Goal: Task Accomplishment & Management: Use online tool/utility

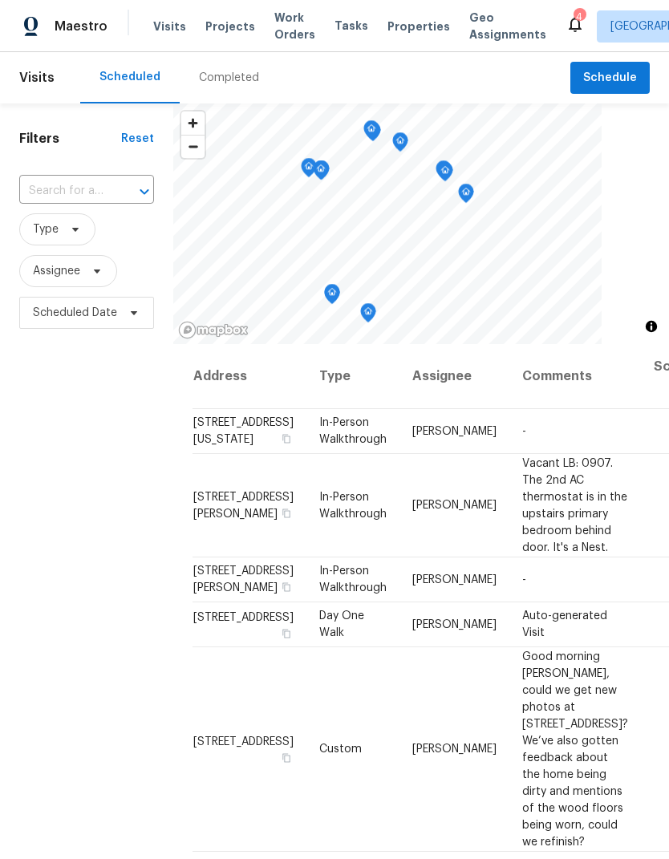
click at [49, 192] on input "text" at bounding box center [64, 191] width 90 height 25
type input "sunshine"
click at [47, 237] on li "[STREET_ADDRESS]" at bounding box center [85, 228] width 134 height 26
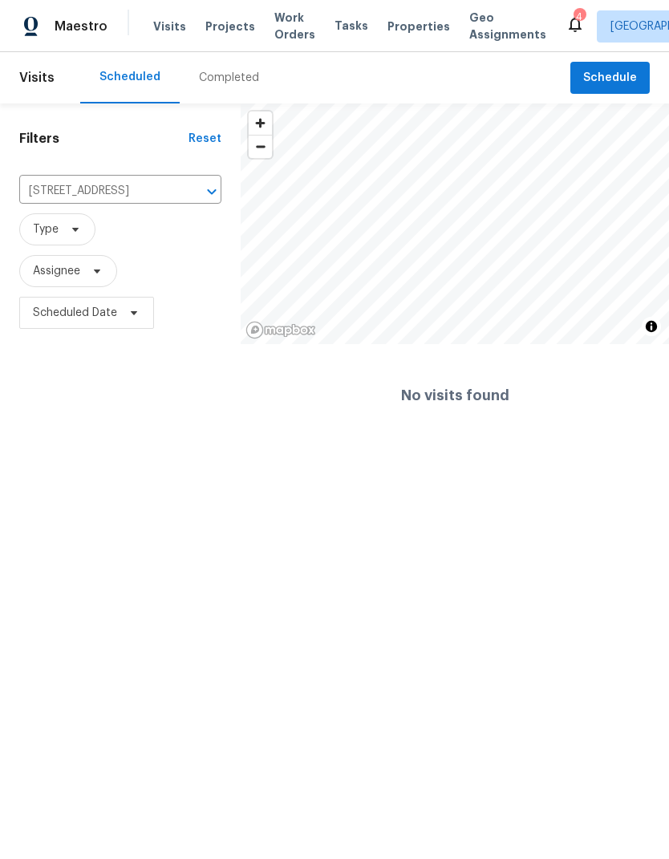
click at [402, 23] on span "Properties" at bounding box center [419, 26] width 63 height 17
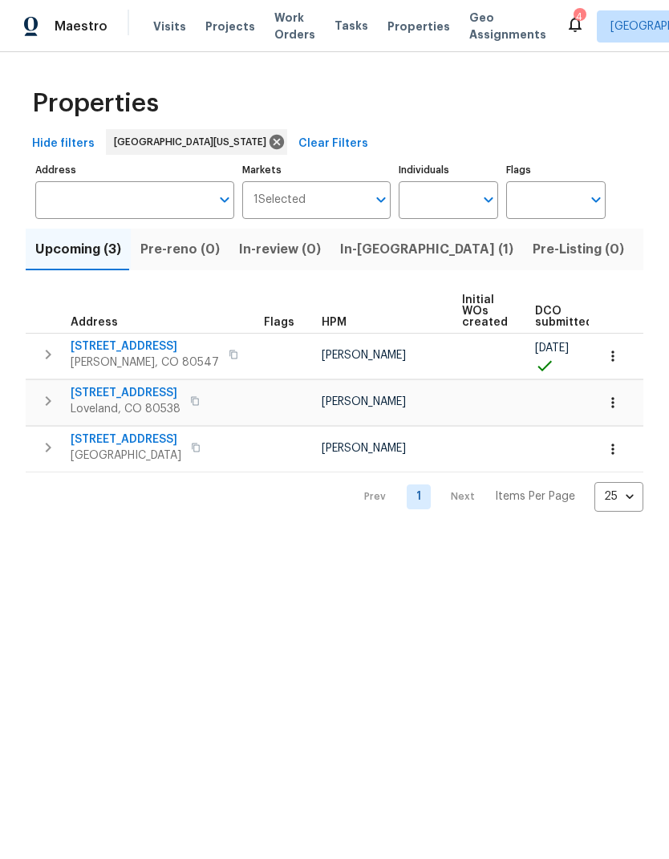
click at [643, 254] on span "Listed (17)" at bounding box center [676, 249] width 66 height 22
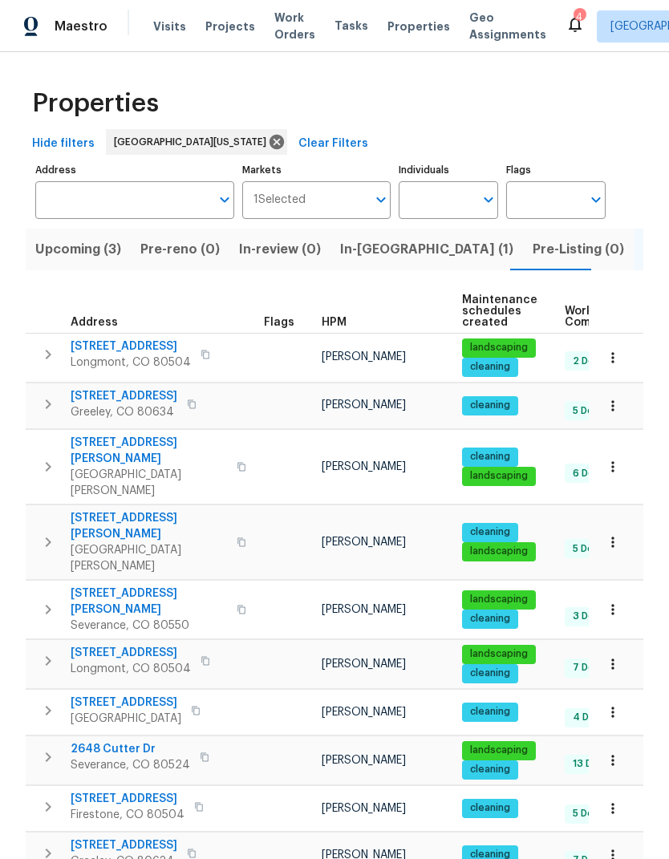
click at [82, 645] on span "[STREET_ADDRESS]" at bounding box center [131, 653] width 120 height 16
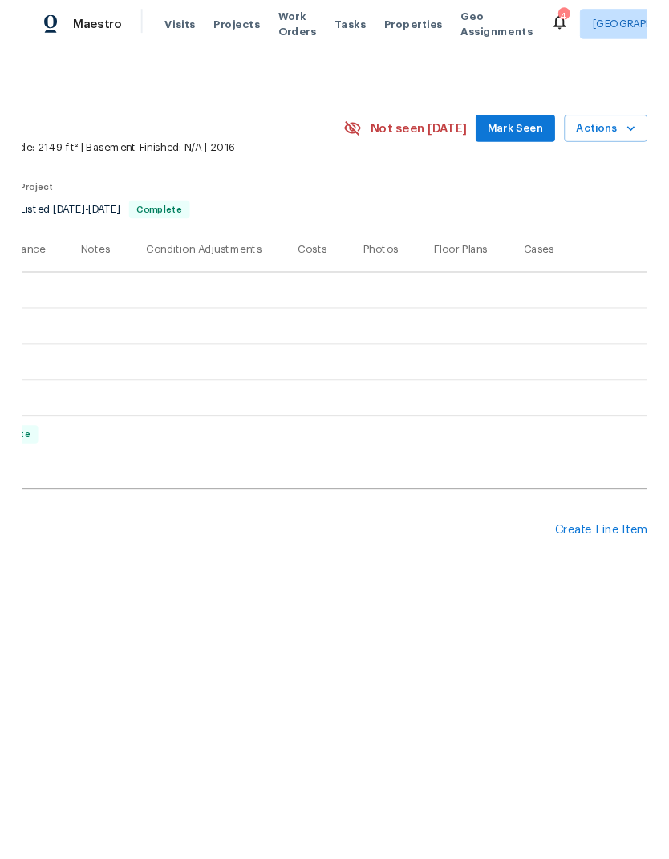
scroll to position [0, 237]
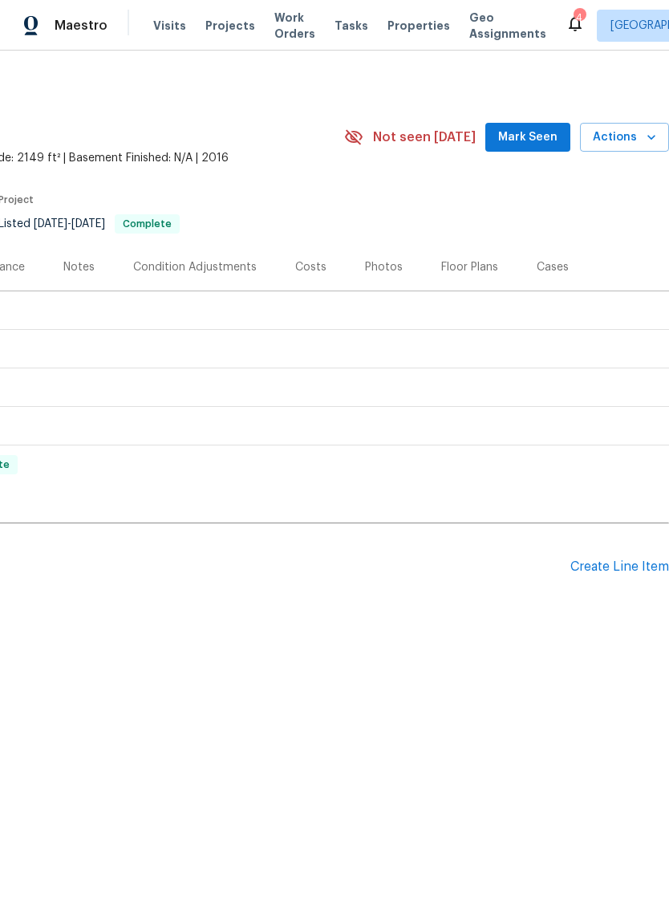
click at [640, 149] on button "Actions" at bounding box center [624, 138] width 89 height 30
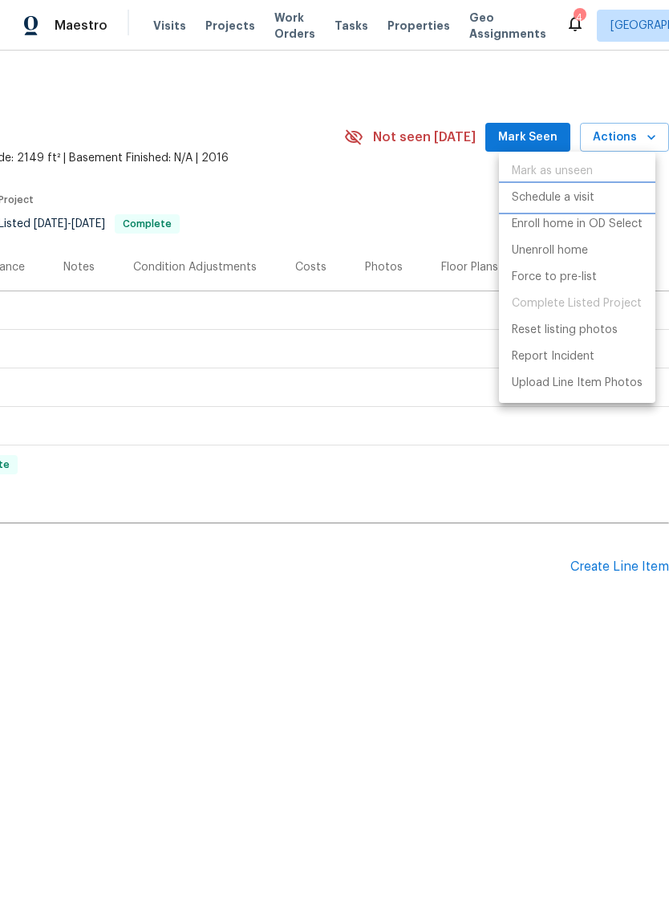
click at [615, 202] on li "Schedule a visit" at bounding box center [577, 198] width 156 height 26
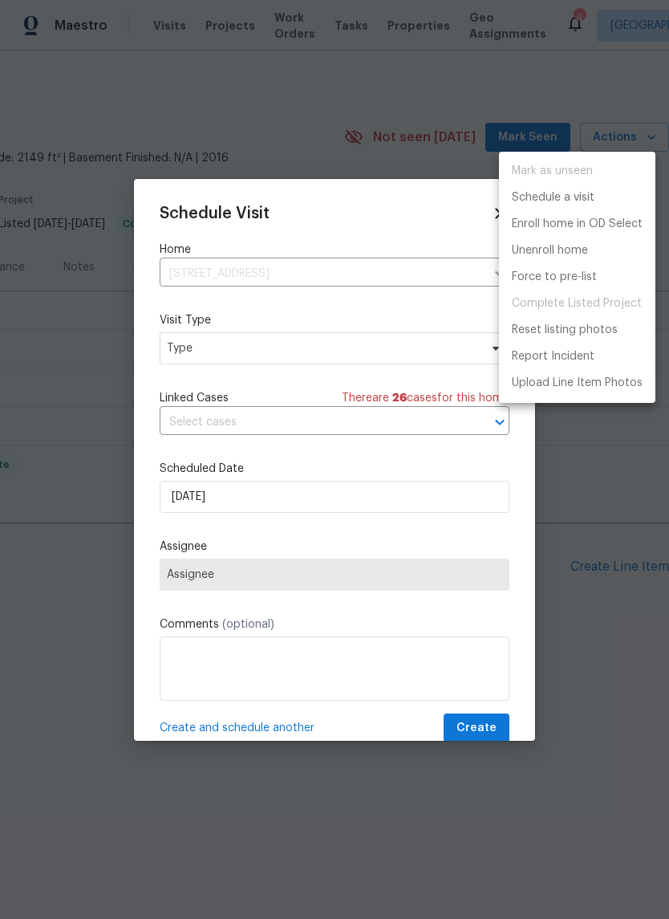
click at [184, 339] on div at bounding box center [334, 459] width 669 height 919
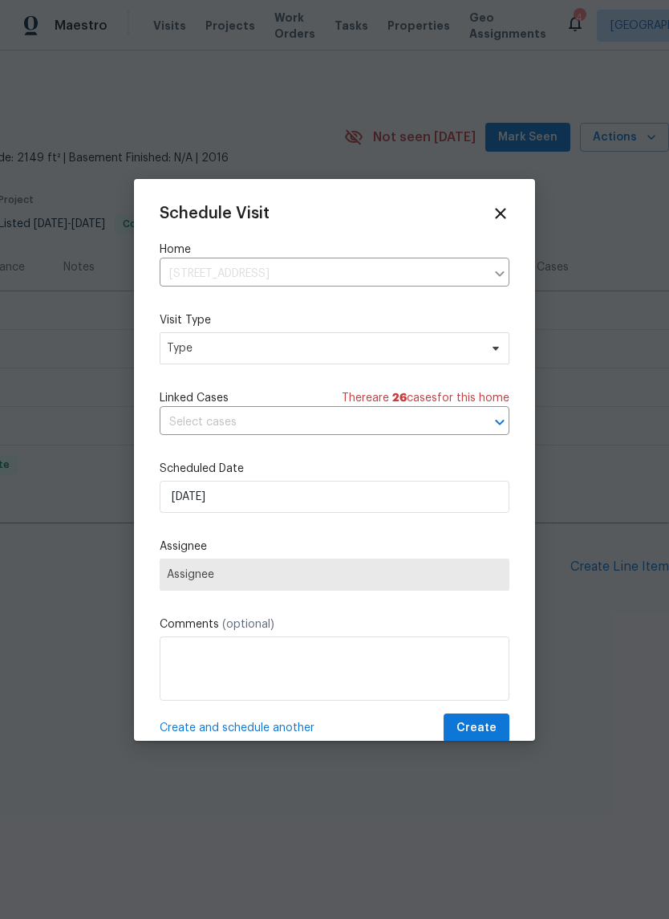
click at [175, 366] on div "Schedule Visit Home 1826 Sunshine Ave, Longmont, CO 80504 ​ Visit Type Type Lin…" at bounding box center [335, 474] width 350 height 538
click at [188, 424] on input "text" at bounding box center [312, 422] width 305 height 25
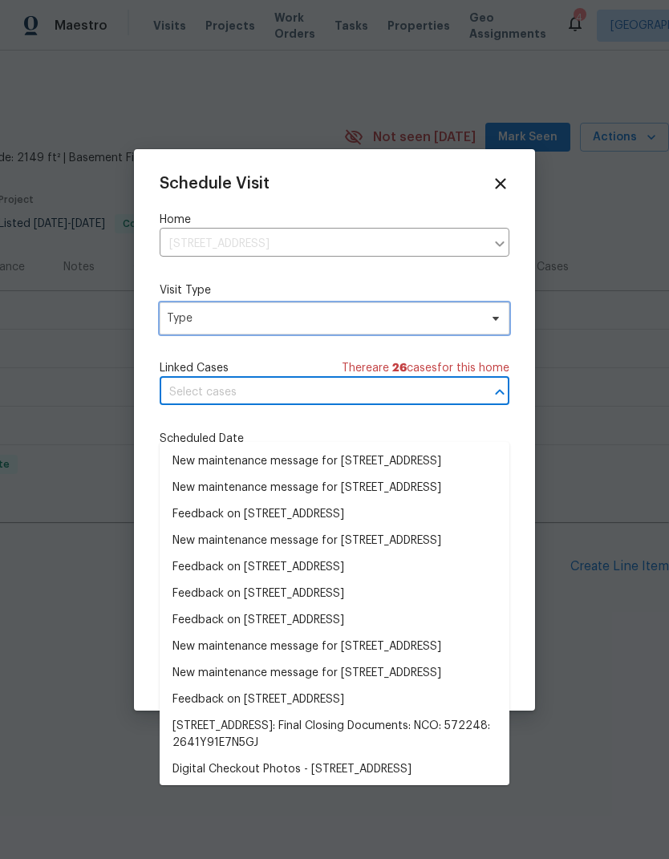
click at [193, 327] on span "Type" at bounding box center [323, 318] width 312 height 16
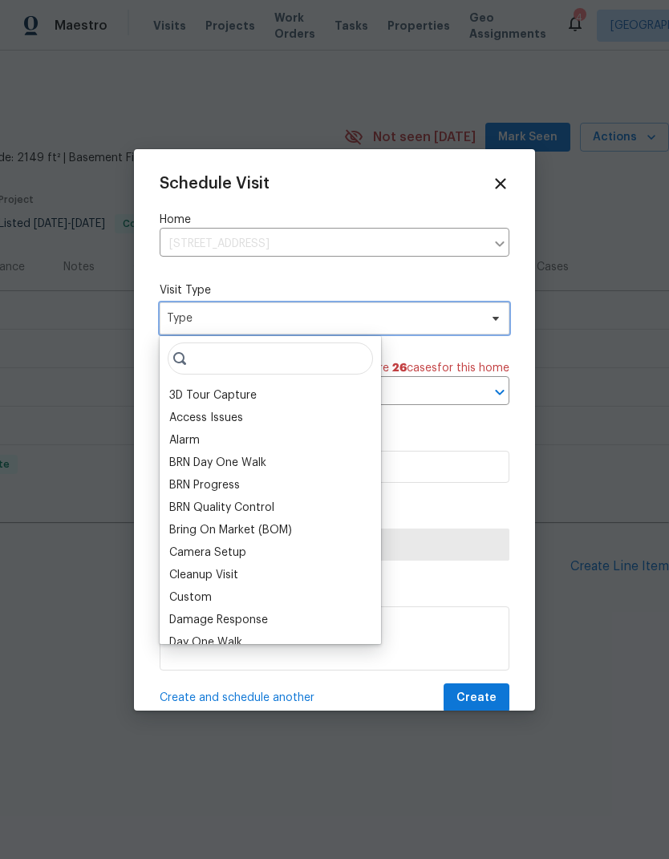
click at [182, 331] on span "Type" at bounding box center [335, 318] width 350 height 32
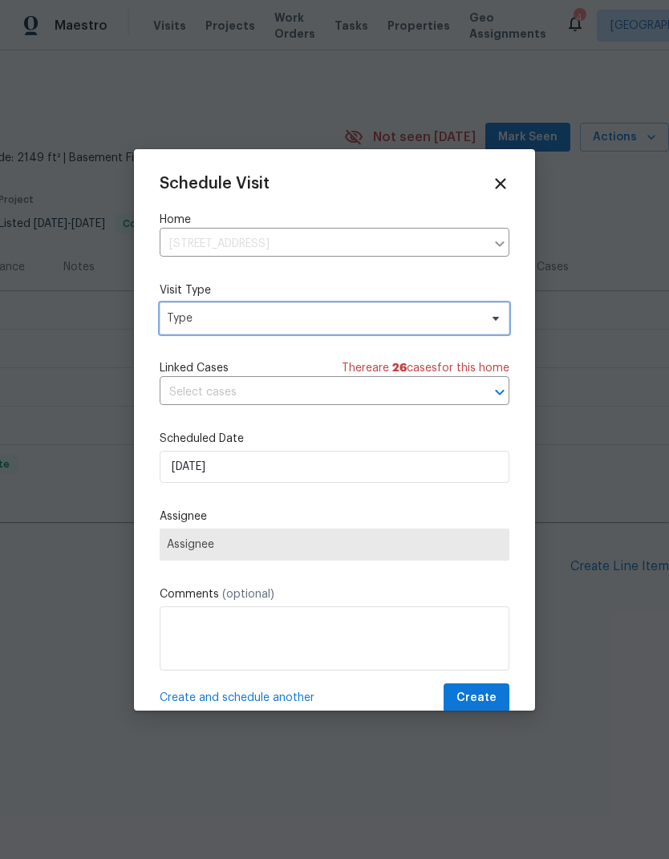
click at [185, 325] on span "Type" at bounding box center [323, 318] width 312 height 16
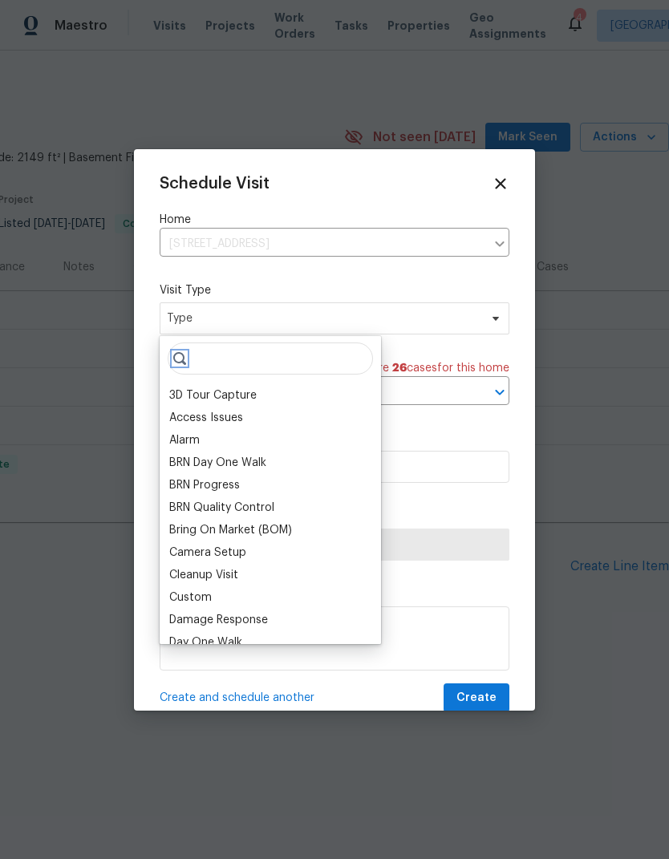
click at [181, 364] on icon at bounding box center [179, 358] width 13 height 13
click at [239, 370] on input "search" at bounding box center [270, 359] width 205 height 32
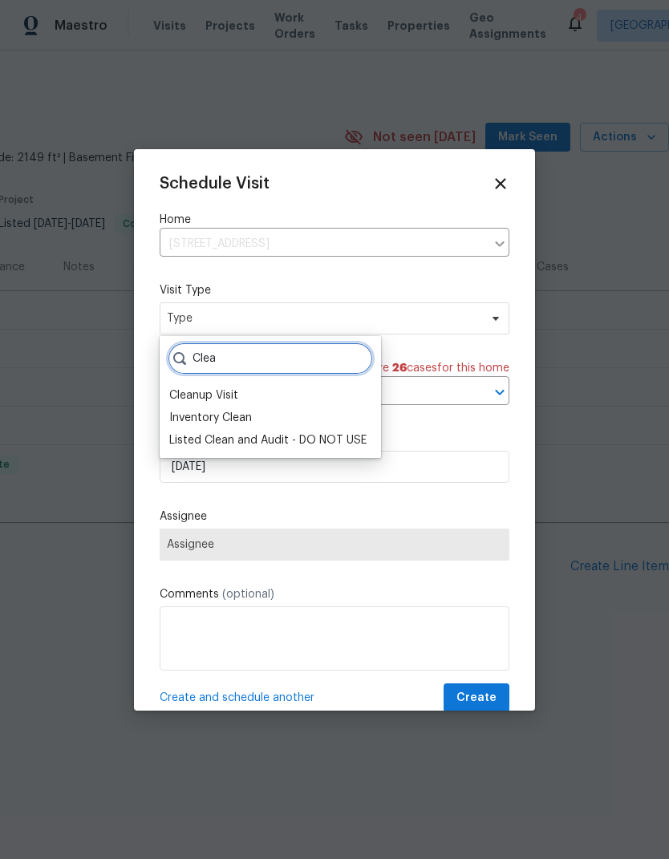
type input "Clea"
click at [172, 410] on div "Inventory Clean" at bounding box center [210, 418] width 83 height 16
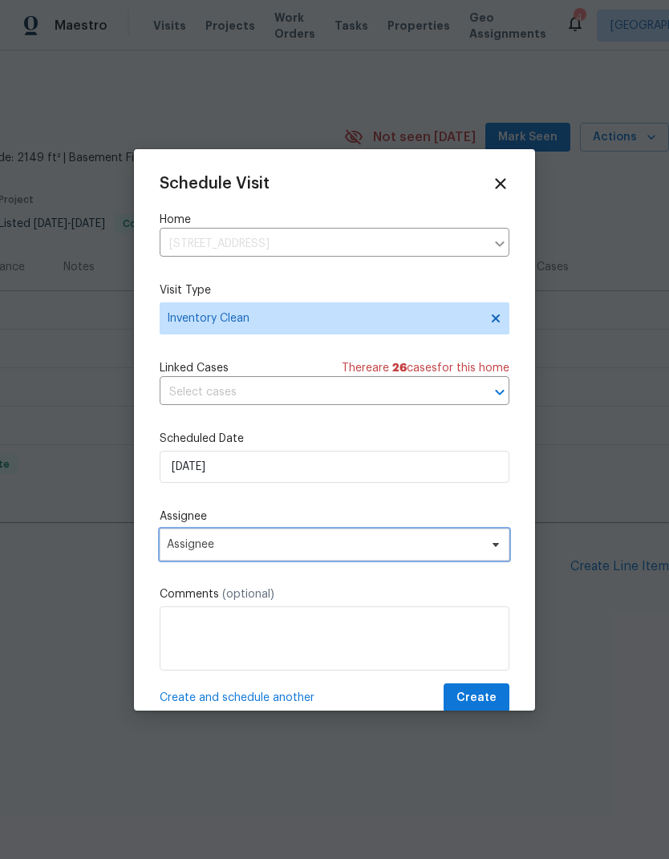
click at [178, 556] on span "Assignee" at bounding box center [335, 545] width 350 height 32
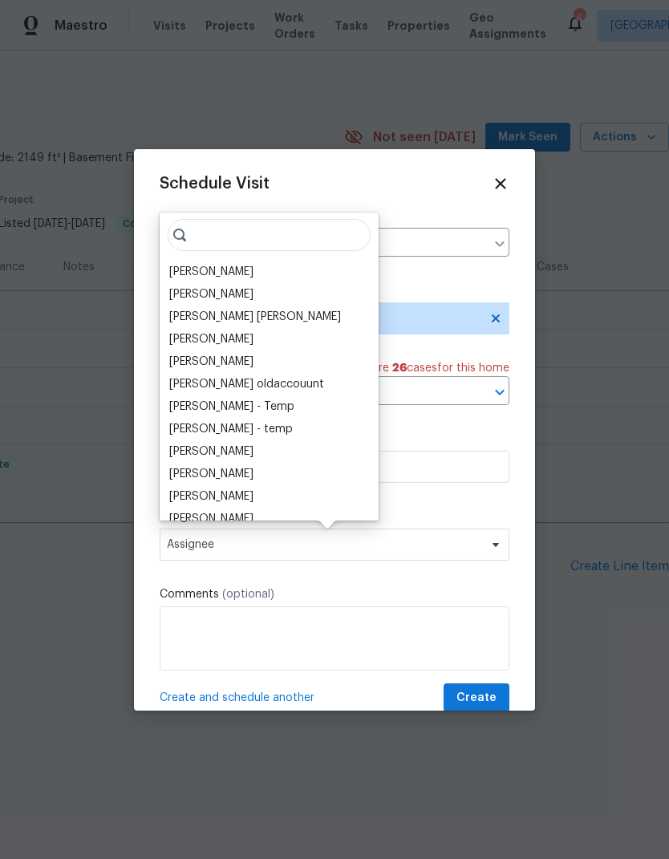
click at [167, 279] on div "[PERSON_NAME]" at bounding box center [268, 272] width 209 height 22
click at [196, 278] on div "[PERSON_NAME]" at bounding box center [211, 272] width 84 height 16
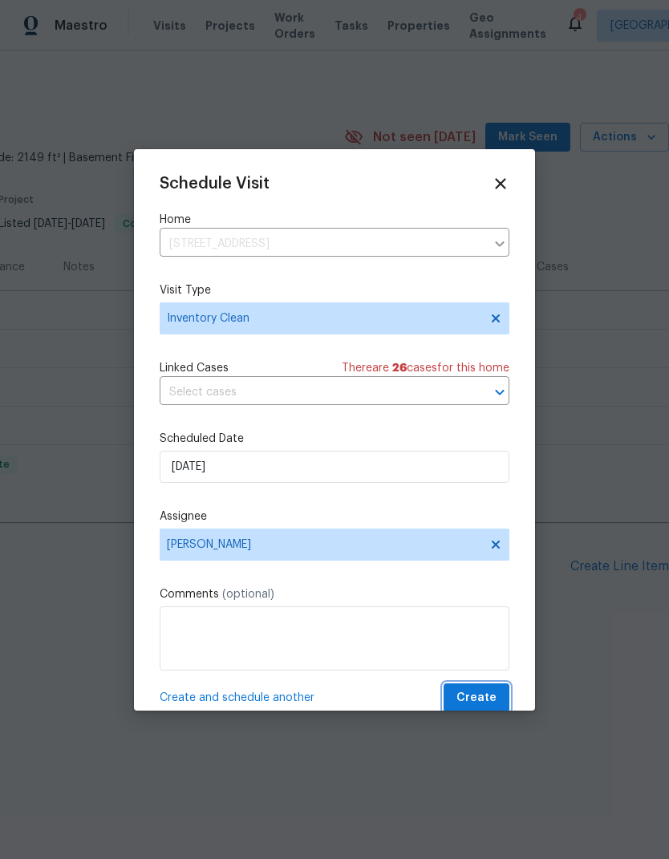
click at [493, 700] on span "Create" at bounding box center [477, 698] width 40 height 20
